Goal: Task Accomplishment & Management: Use online tool/utility

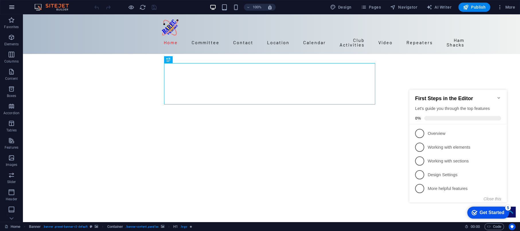
click at [10, 6] on icon "button" at bounding box center [11, 7] width 7 height 7
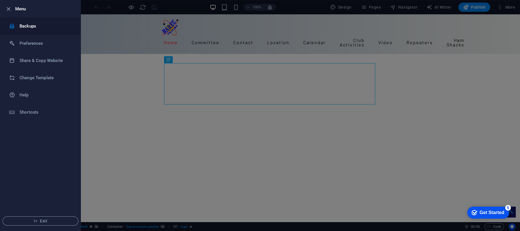
click at [23, 26] on h6 "Backups" at bounding box center [46, 26] width 53 height 7
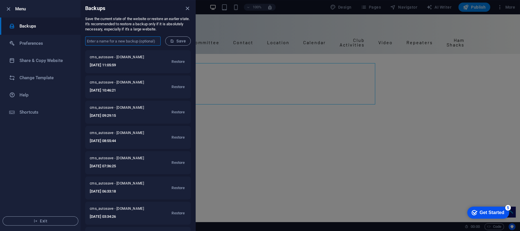
click at [116, 40] on input "text" at bounding box center [122, 40] width 75 height 9
type input "NotPublishing"
click at [176, 39] on span "Save" at bounding box center [178, 41] width 16 height 5
click at [189, 9] on icon "close" at bounding box center [187, 8] width 7 height 7
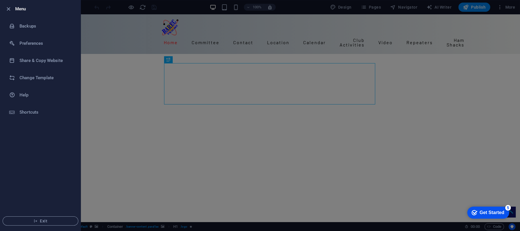
click at [216, 6] on div at bounding box center [260, 115] width 520 height 231
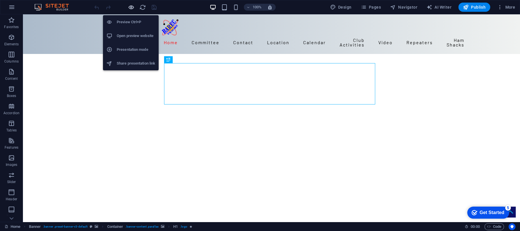
click at [133, 7] on icon "button" at bounding box center [131, 7] width 7 height 7
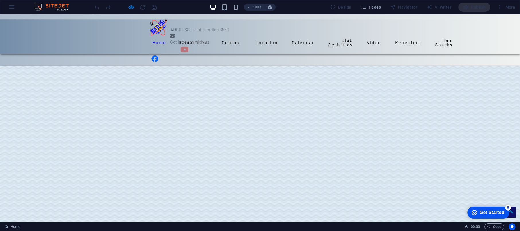
scroll to position [443, 0]
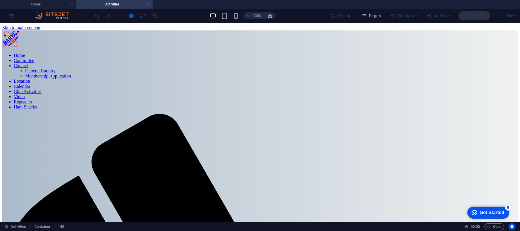
scroll to position [0, 0]
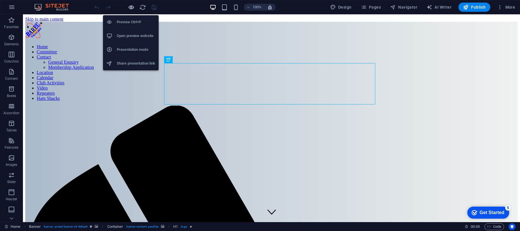
click at [129, 6] on icon "button" at bounding box center [131, 7] width 7 height 7
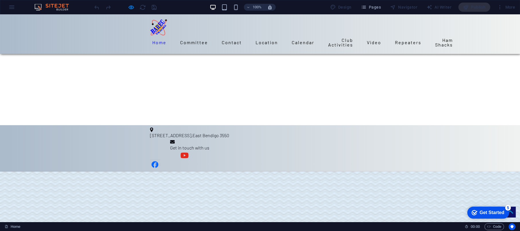
scroll to position [391, 0]
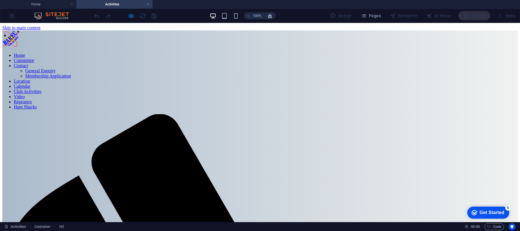
scroll to position [0, 0]
click at [172, 53] on nav "Home Committee Contact General Enquiry Membership Application Location Calendar…" at bounding box center [260, 81] width 516 height 57
drag, startPoint x: 173, startPoint y: 34, endPoint x: 206, endPoint y: 34, distance: 33.0
click at [176, 53] on nav "Home Committee Contact General Enquiry Membership Application Location Calendar…" at bounding box center [260, 81] width 516 height 57
click at [206, 53] on nav "Home Committee Contact General Enquiry Membership Application Location Calendar…" at bounding box center [260, 81] width 516 height 57
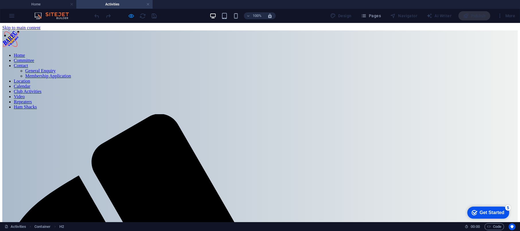
drag, startPoint x: 172, startPoint y: 34, endPoint x: 305, endPoint y: 36, distance: 132.6
click at [176, 53] on nav "Home Committee Contact General Enquiry Membership Application Location Calendar…" at bounding box center [260, 81] width 516 height 57
click at [436, 53] on nav "Home Committee Contact General Enquiry Membership Application Location Calendar…" at bounding box center [260, 81] width 516 height 57
click at [340, 53] on nav "Home Committee Contact General Enquiry Membership Application Location Calendar…" at bounding box center [260, 81] width 516 height 57
click at [300, 53] on nav "Home Committee Contact General Enquiry Membership Application Location Calendar…" at bounding box center [260, 81] width 516 height 57
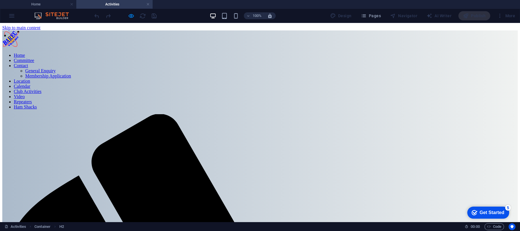
click at [174, 53] on nav "Home Committee Contact General Enquiry Membership Application Location Calendar…" at bounding box center [260, 81] width 516 height 57
drag, startPoint x: 247, startPoint y: 191, endPoint x: 277, endPoint y: 178, distance: 32.7
drag, startPoint x: 174, startPoint y: 37, endPoint x: 170, endPoint y: 34, distance: 4.5
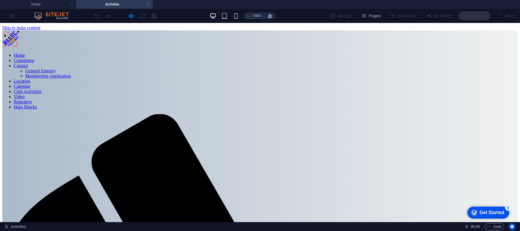
click at [172, 53] on nav "Home Committee Contact General Enquiry Membership Application Location Calendar…" at bounding box center [260, 81] width 516 height 57
click at [188, 53] on nav "Home Committee Contact General Enquiry Membership Application Location Calendar…" at bounding box center [260, 81] width 516 height 57
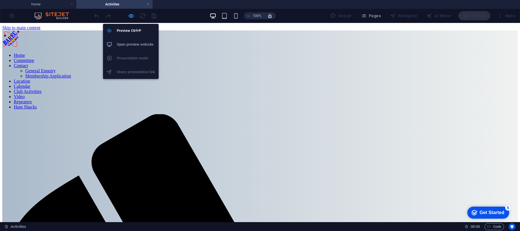
click at [129, 16] on icon "button" at bounding box center [131, 16] width 7 height 7
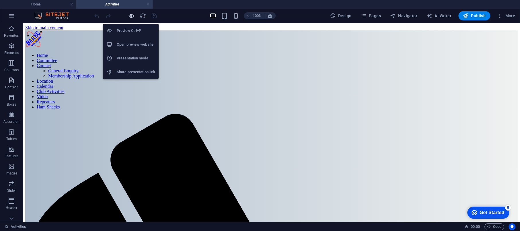
click at [132, 15] on icon "button" at bounding box center [131, 16] width 7 height 7
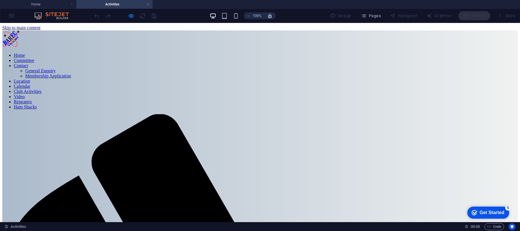
click at [25, 53] on link "Home" at bounding box center [19, 55] width 11 height 5
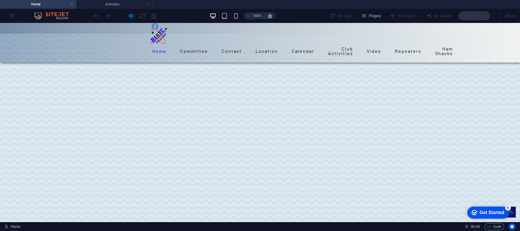
scroll to position [443, 0]
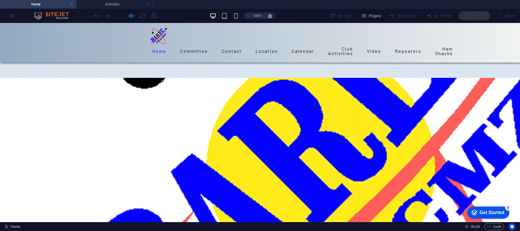
scroll to position [0, 0]
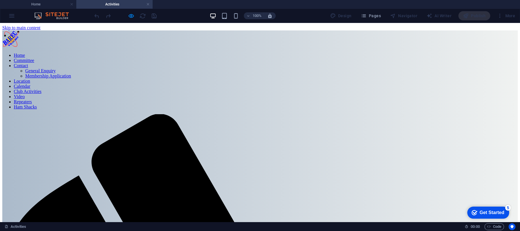
click at [25, 53] on link "Home" at bounding box center [19, 55] width 11 height 5
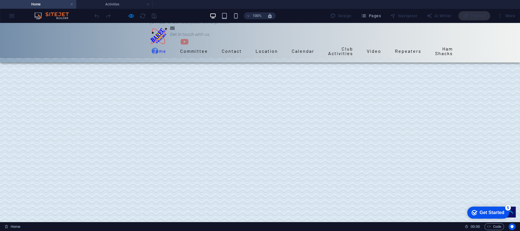
scroll to position [365, 0]
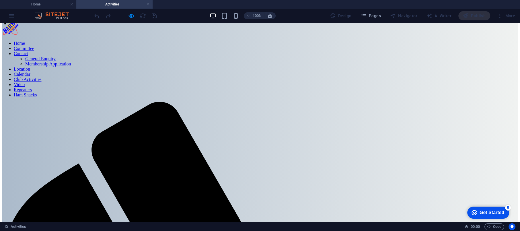
scroll to position [0, 0]
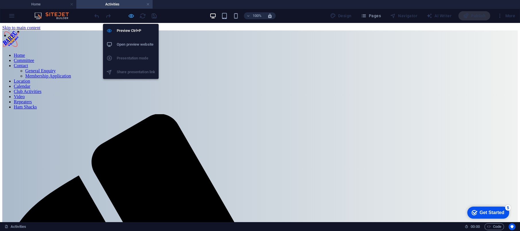
click at [130, 16] on icon "button" at bounding box center [131, 16] width 7 height 7
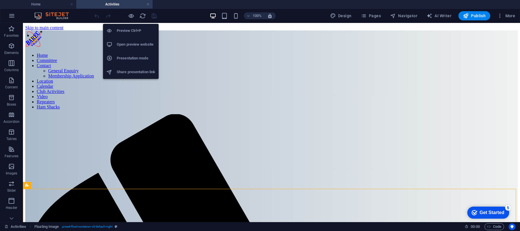
drag, startPoint x: 129, startPoint y: 16, endPoint x: 166, endPoint y: 20, distance: 36.7
click at [129, 16] on icon "button" at bounding box center [131, 16] width 7 height 7
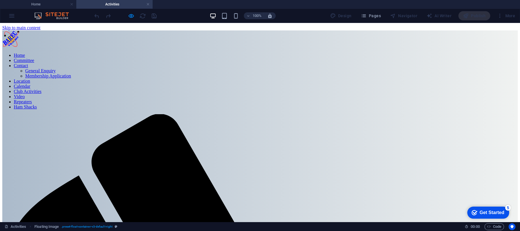
click at [56, 68] on link "General Enquiry" at bounding box center [40, 70] width 30 height 5
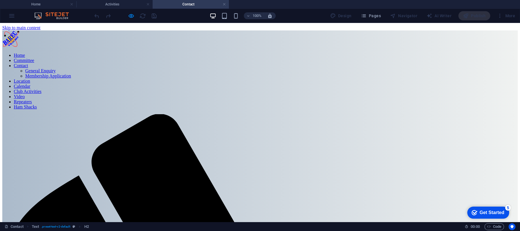
click at [244, 53] on nav "Home Committee Contact General Enquiry Membership Application Location Calendar…" at bounding box center [260, 81] width 516 height 57
click at [110, 0] on li "Activities" at bounding box center [114, 4] width 76 height 9
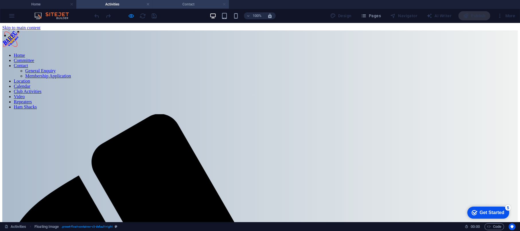
click at [225, 4] on link at bounding box center [224, 4] width 3 height 5
click at [25, 53] on link "Home" at bounding box center [19, 55] width 11 height 5
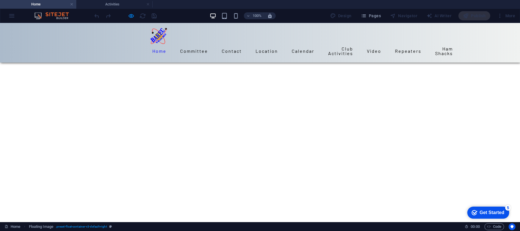
scroll to position [365, 0]
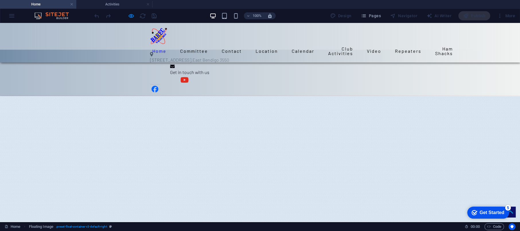
click at [457, 96] on div at bounding box center [260, 195] width 520 height 199
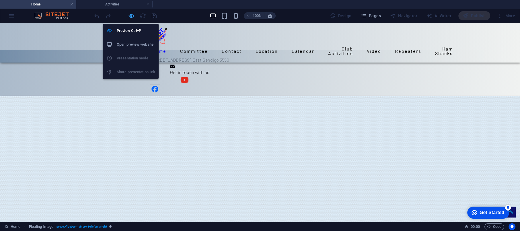
click at [132, 14] on icon "button" at bounding box center [131, 16] width 7 height 7
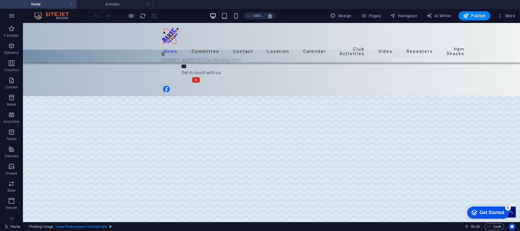
drag, startPoint x: 447, startPoint y: 81, endPoint x: 451, endPoint y: 78, distance: 4.7
click at [480, 16] on span "Publish" at bounding box center [474, 16] width 23 height 6
